Goal: Task Accomplishment & Management: Use online tool/utility

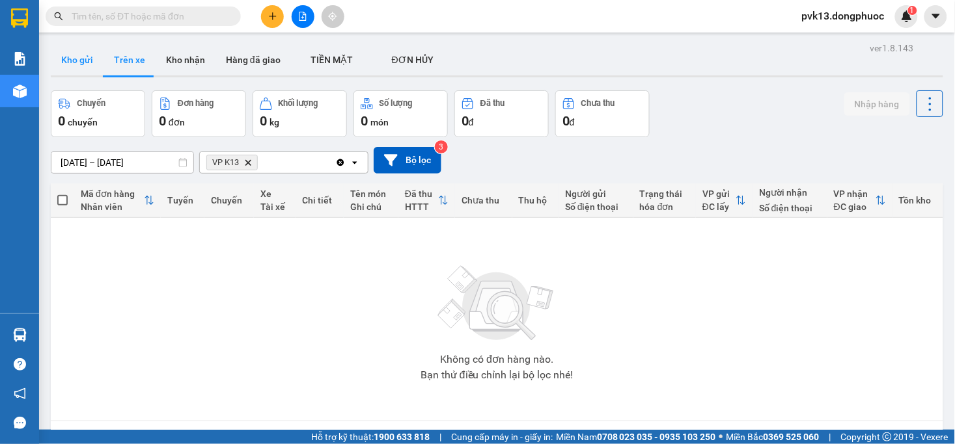
click at [85, 62] on button "Kho gửi" at bounding box center [77, 59] width 53 height 31
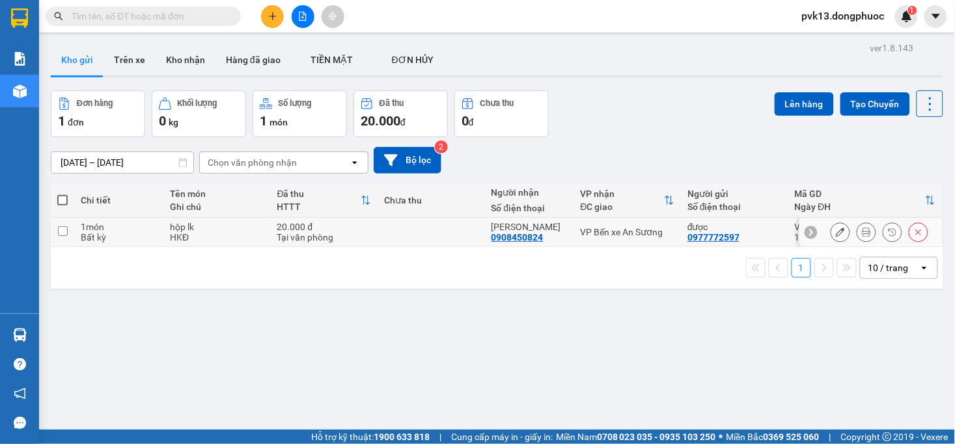
click at [433, 230] on td at bounding box center [430, 232] width 107 height 29
checkbox input "true"
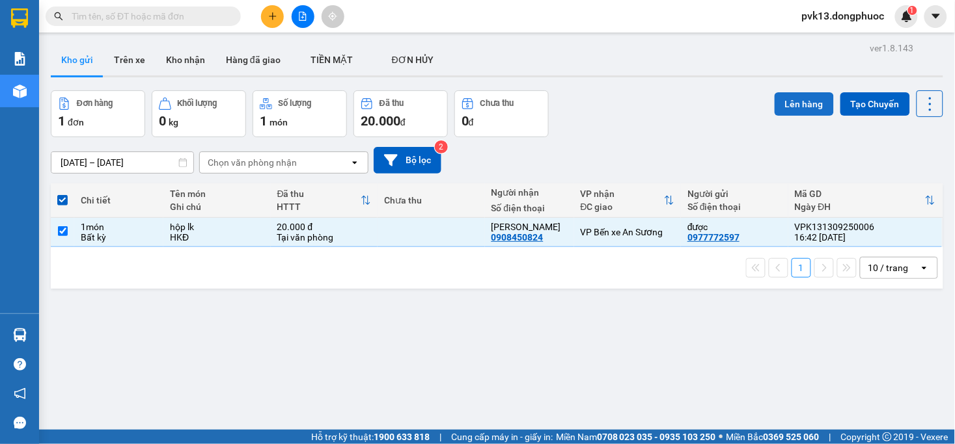
click at [797, 103] on button "Lên hàng" at bounding box center [803, 103] width 59 height 23
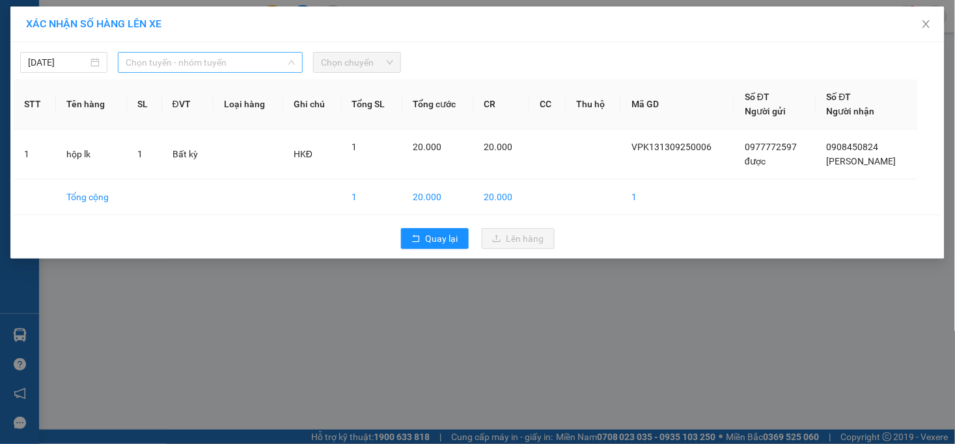
click at [171, 60] on span "Chọn tuyến - nhóm tuyến" at bounding box center [210, 63] width 169 height 20
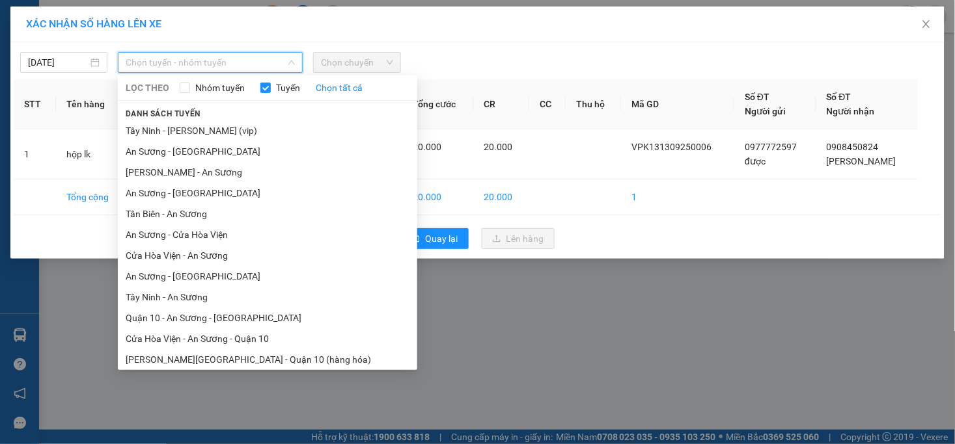
click at [209, 264] on li "Cửa Hòa Viện - An Sương" at bounding box center [267, 255] width 299 height 21
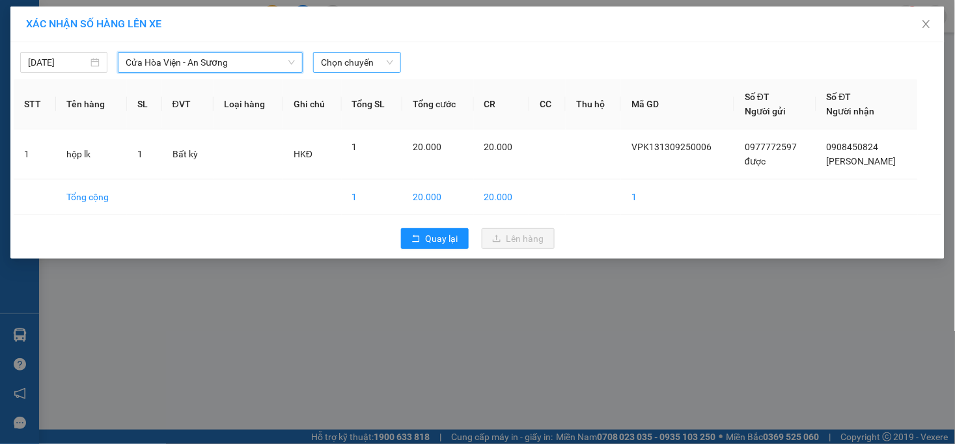
click at [387, 61] on span "Chọn chuyến" at bounding box center [357, 63] width 72 height 20
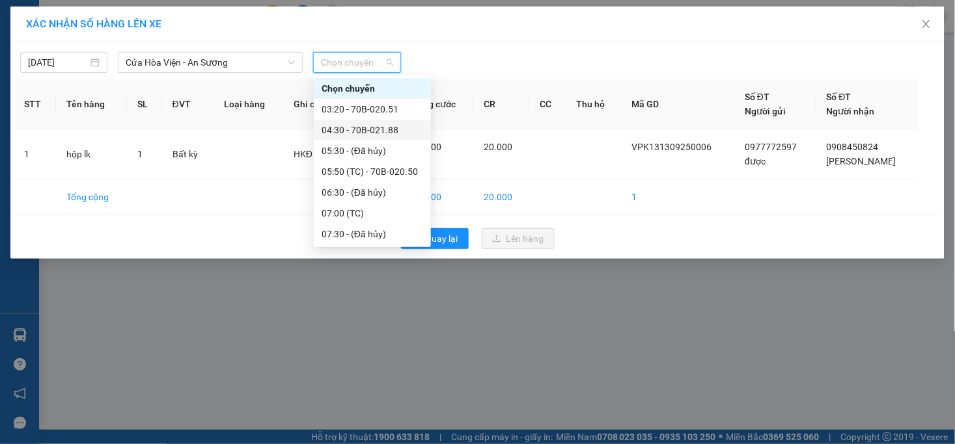
click at [375, 128] on div "04:30 - 70B-021.88" at bounding box center [372, 130] width 102 height 14
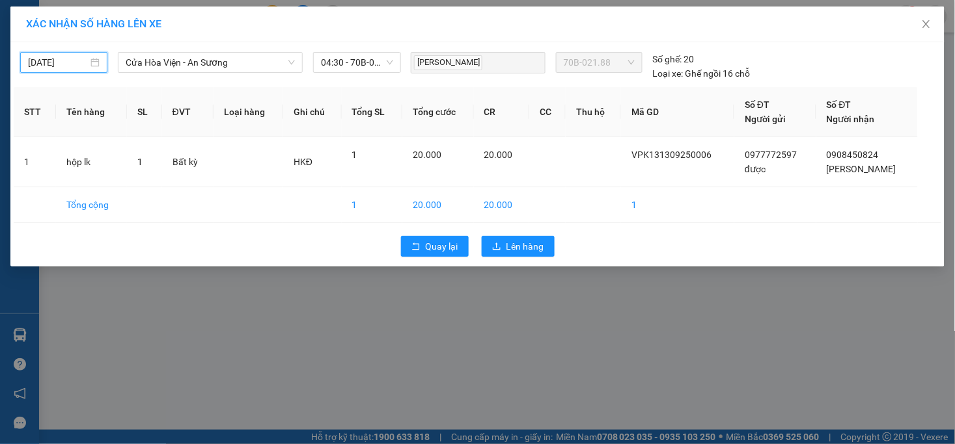
click at [52, 67] on input "13/09/2025" at bounding box center [58, 62] width 60 height 14
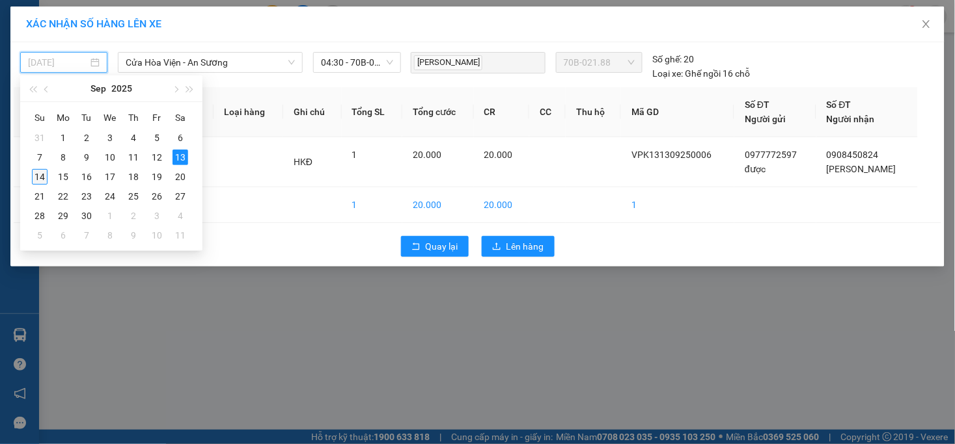
click at [44, 174] on div "14" at bounding box center [40, 177] width 16 height 16
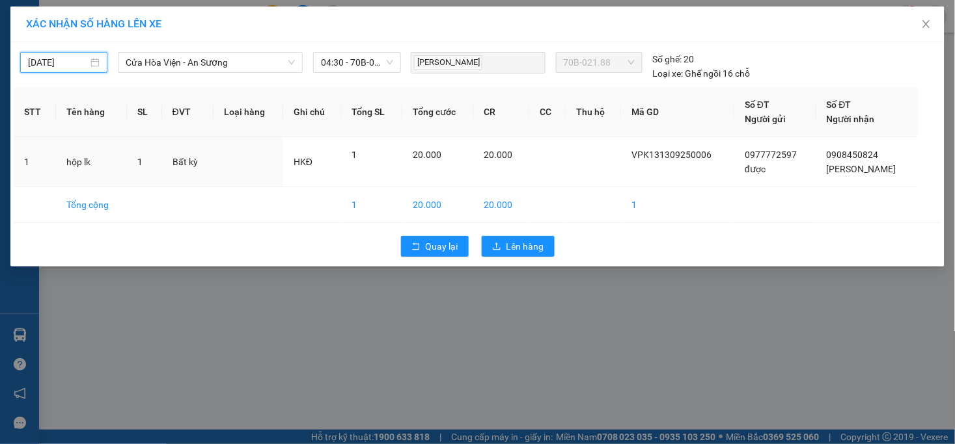
type input "14/09/2025"
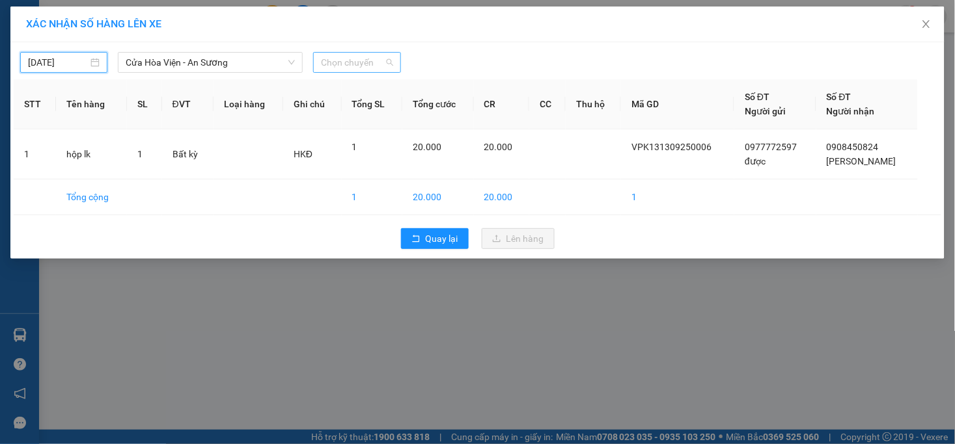
click at [357, 62] on span "Chọn chuyến" at bounding box center [357, 63] width 72 height 20
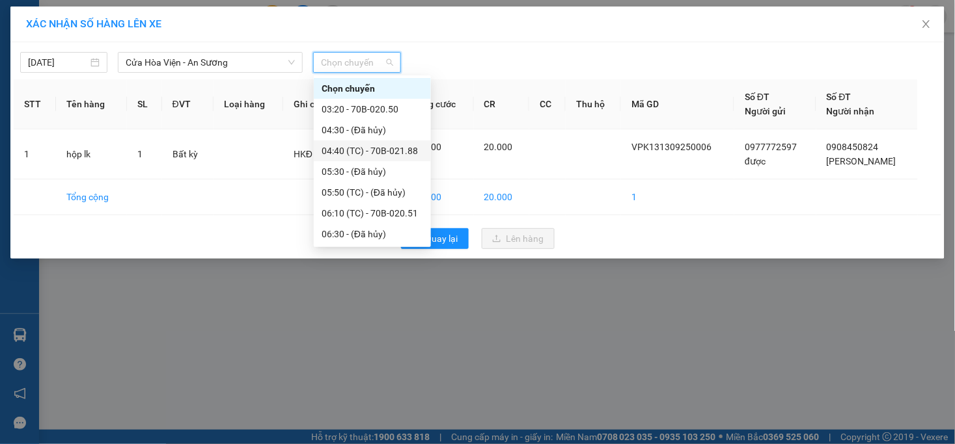
click at [381, 157] on div "04:40 (TC) - 70B-021.88" at bounding box center [372, 151] width 102 height 14
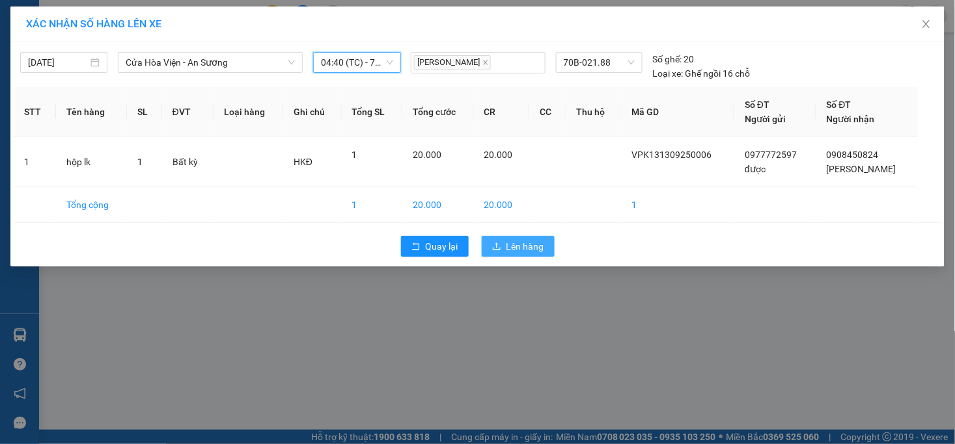
click at [523, 248] on span "Lên hàng" at bounding box center [525, 246] width 38 height 14
